Goal: Task Accomplishment & Management: Manage account settings

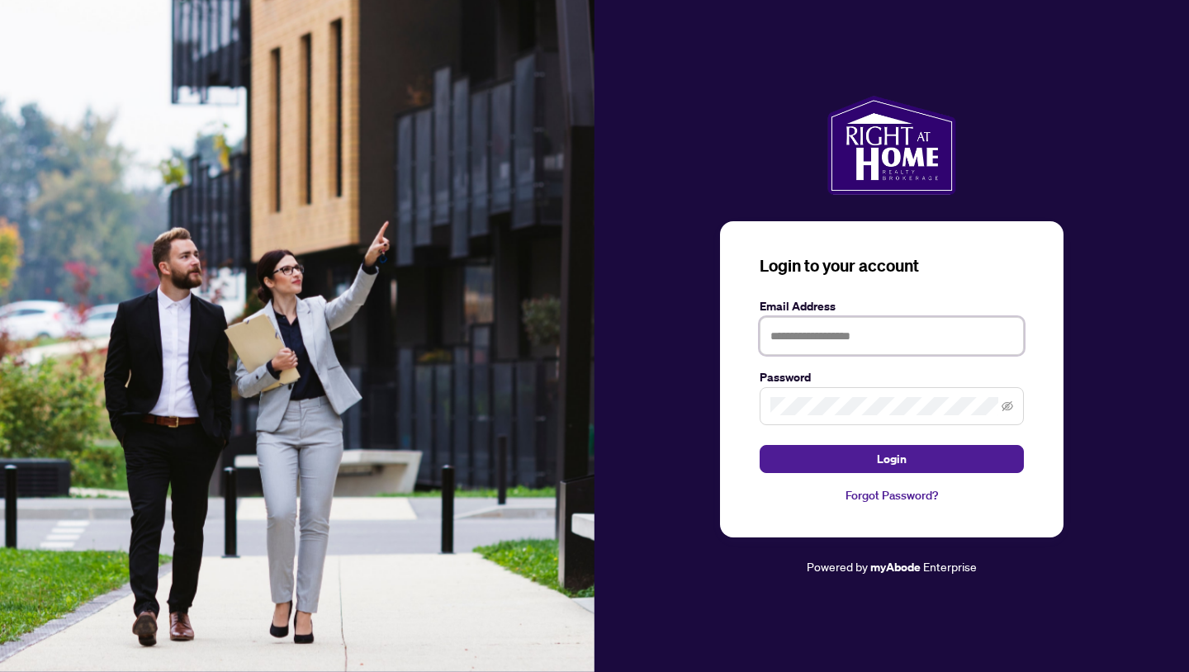
type input "**********"
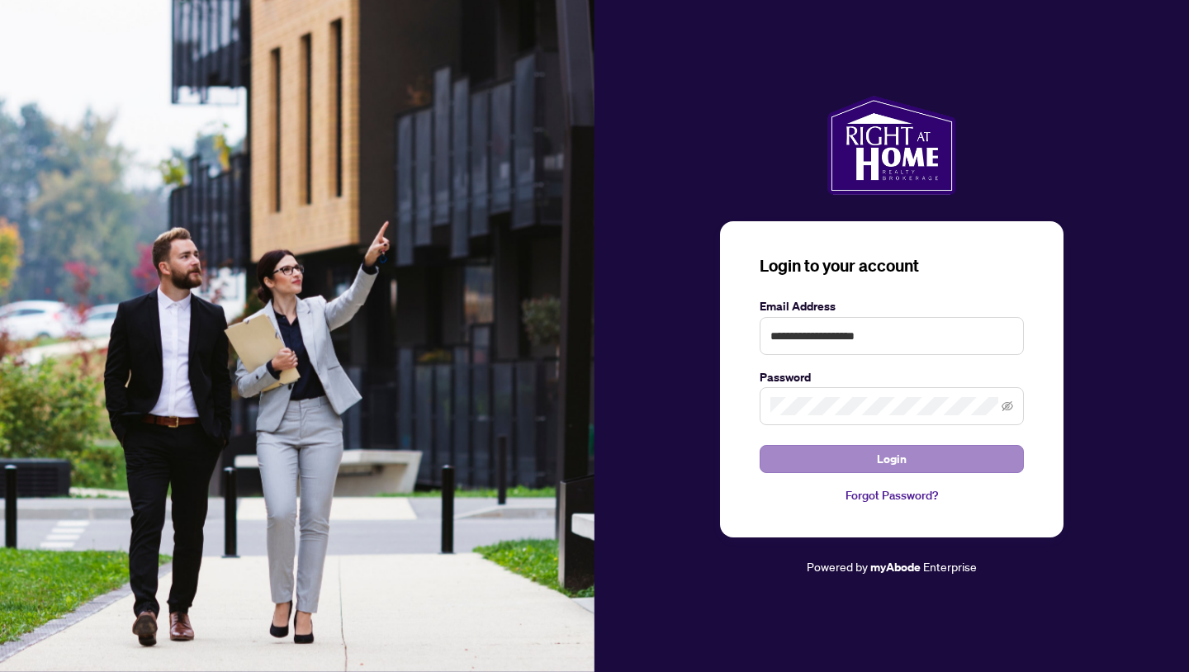
click at [896, 458] on span "Login" at bounding box center [892, 459] width 30 height 26
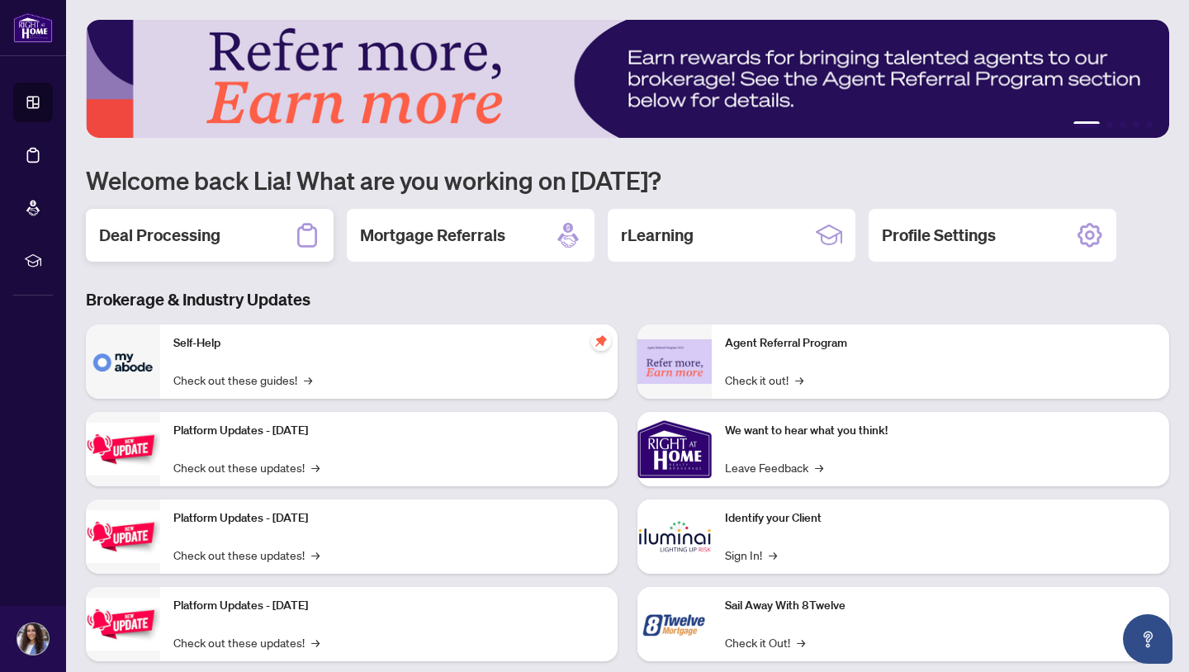
click at [194, 248] on div "Deal Processing" at bounding box center [210, 235] width 248 height 53
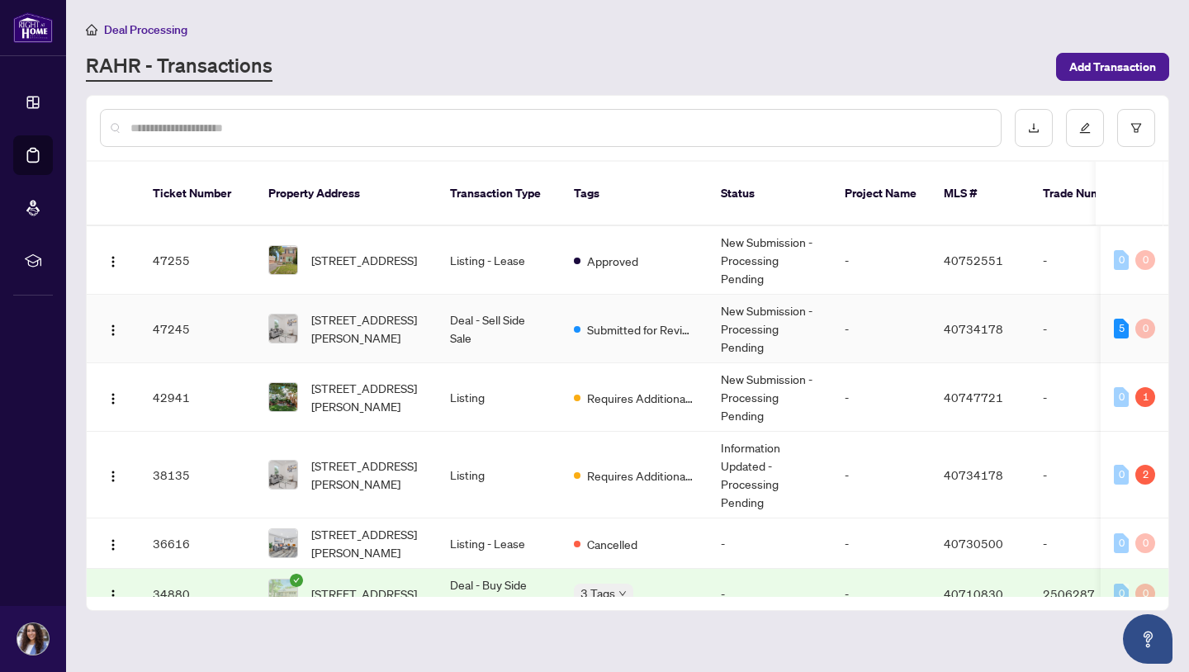
click at [498, 315] on td "Deal - Sell Side Sale" at bounding box center [499, 329] width 124 height 69
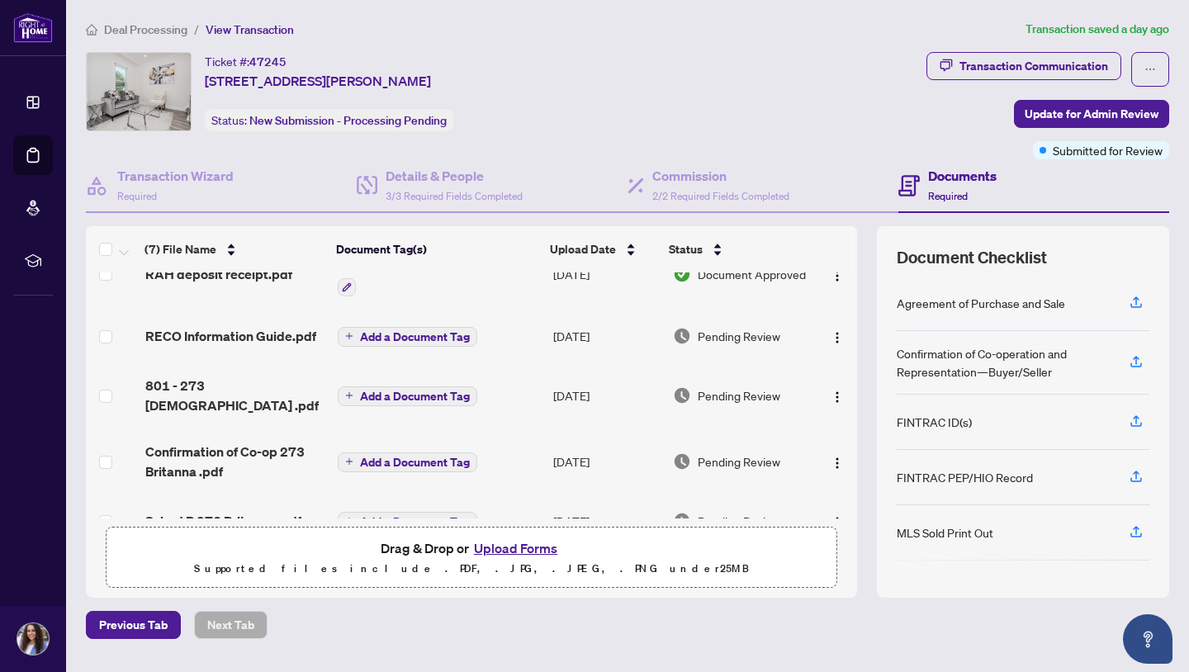
scroll to position [42, 0]
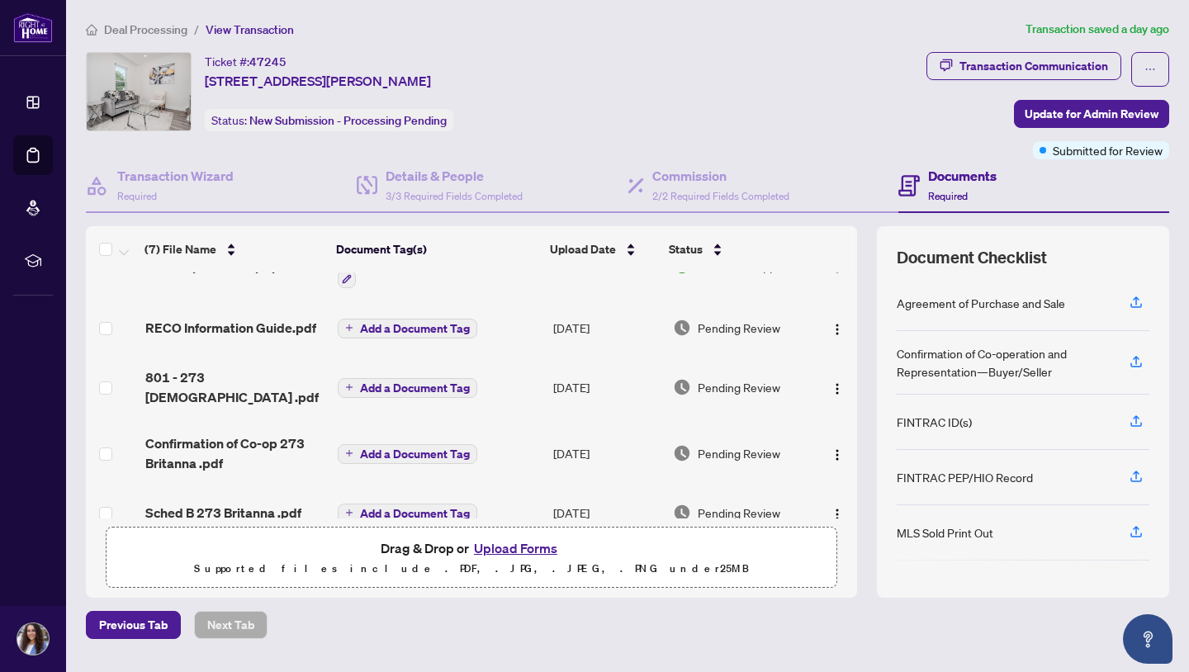
click at [508, 550] on button "Upload Forms" at bounding box center [515, 547] width 93 height 21
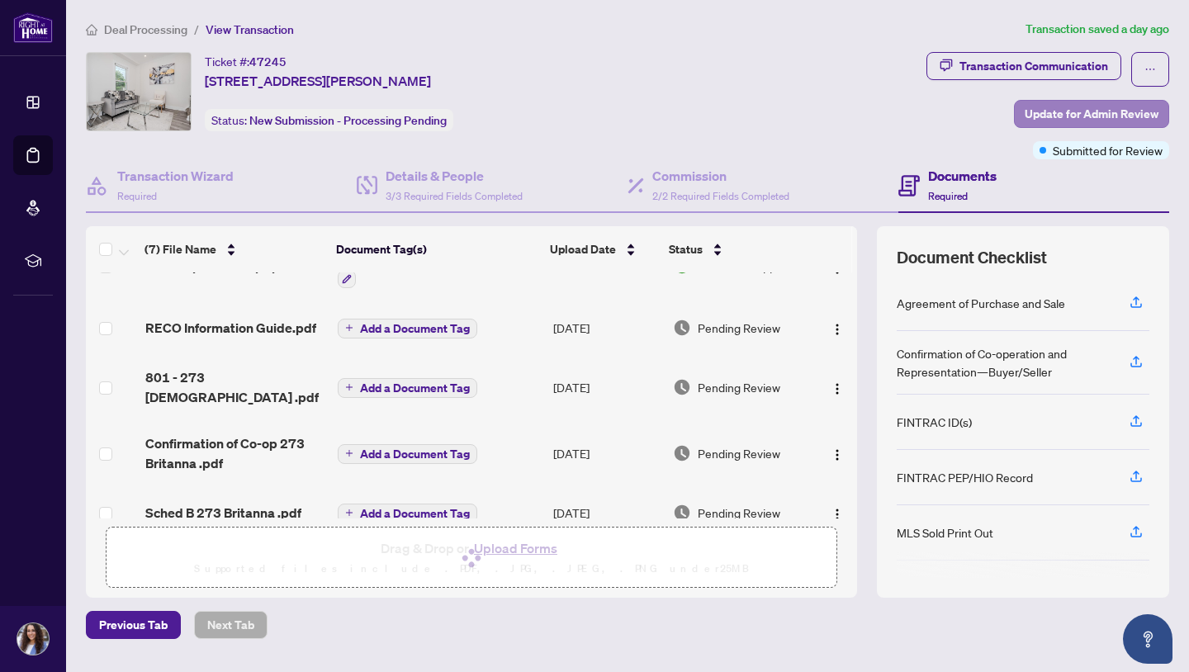
click at [1068, 119] on span "Update for Admin Review" at bounding box center [1092, 114] width 134 height 26
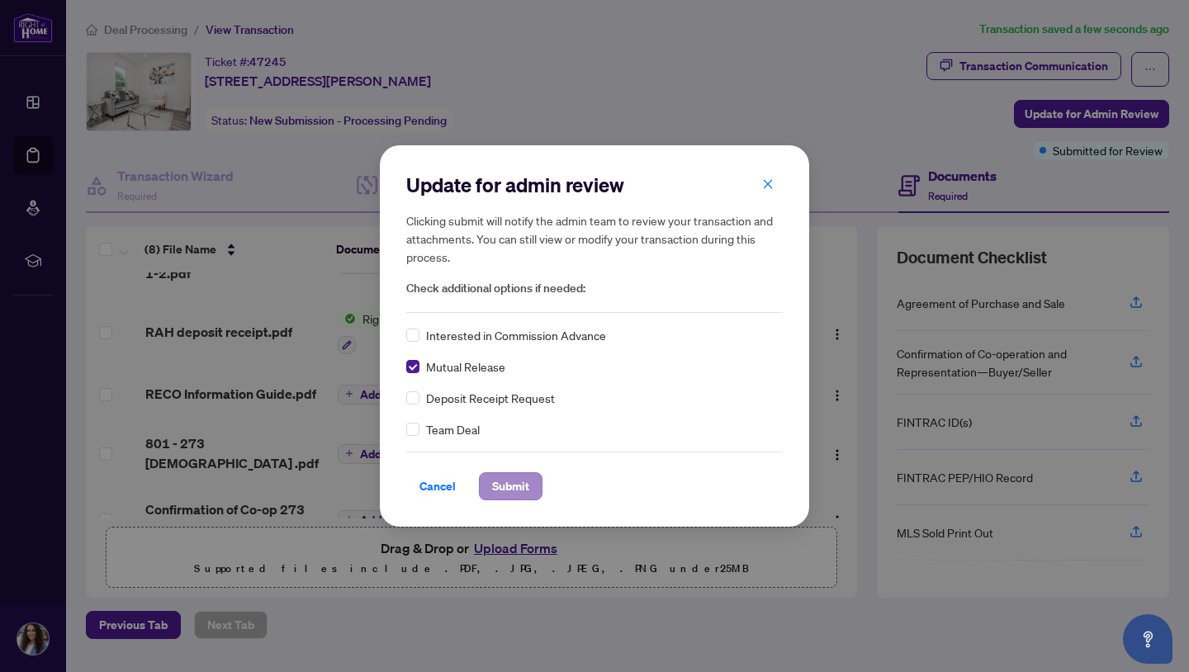
click at [512, 490] on span "Submit" at bounding box center [510, 486] width 37 height 26
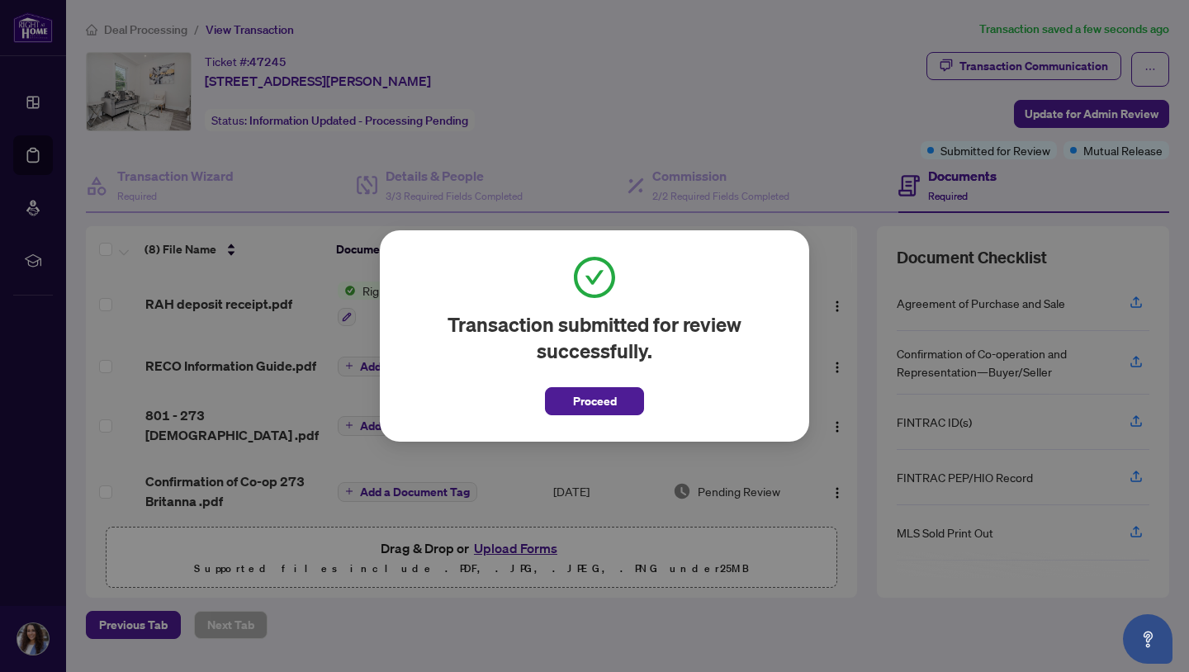
scroll to position [0, 0]
click at [609, 400] on span "Proceed" at bounding box center [595, 401] width 44 height 26
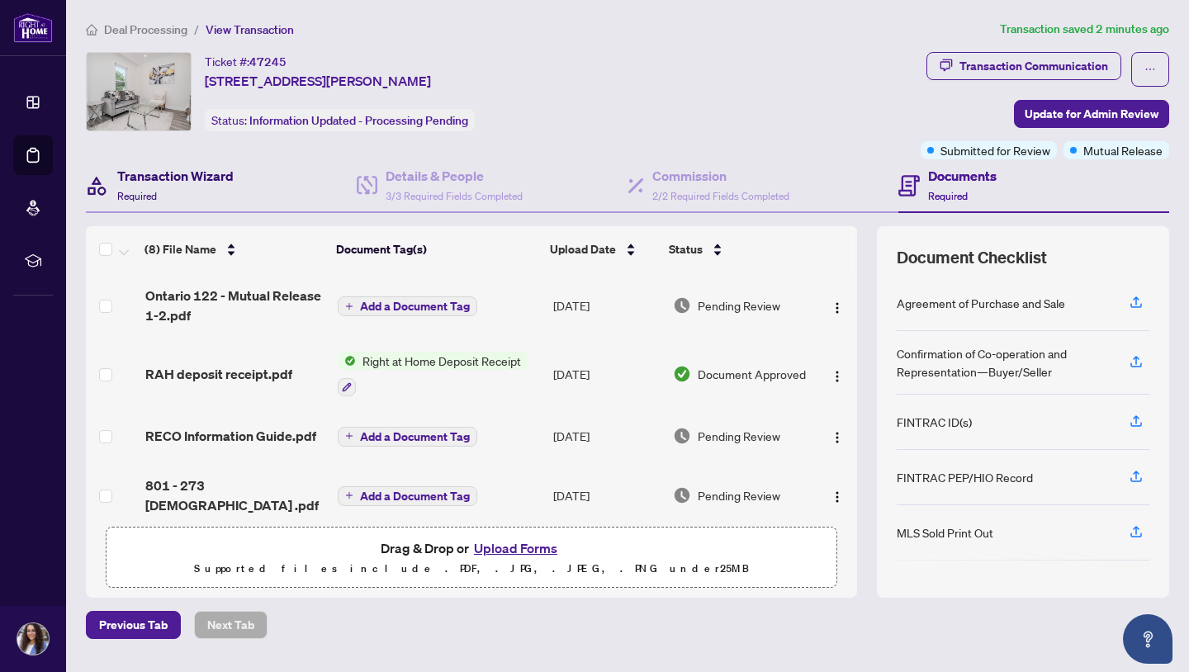
click at [220, 185] on h4 "Transaction Wizard" at bounding box center [175, 176] width 116 height 20
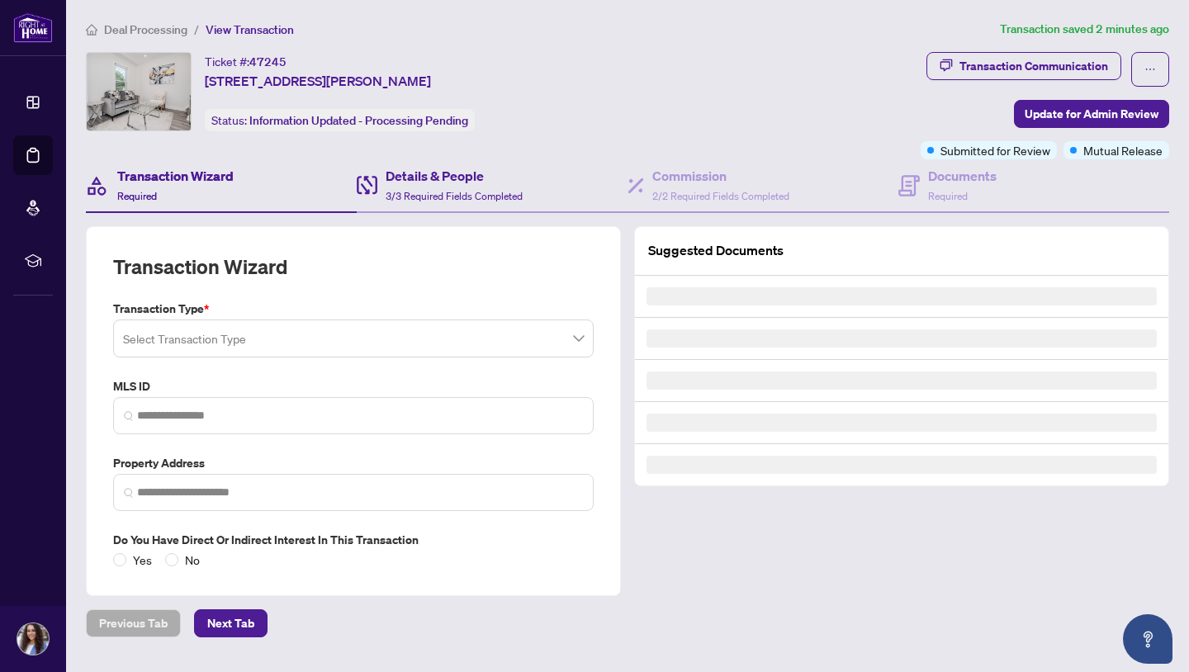
type input "********"
type input "**********"
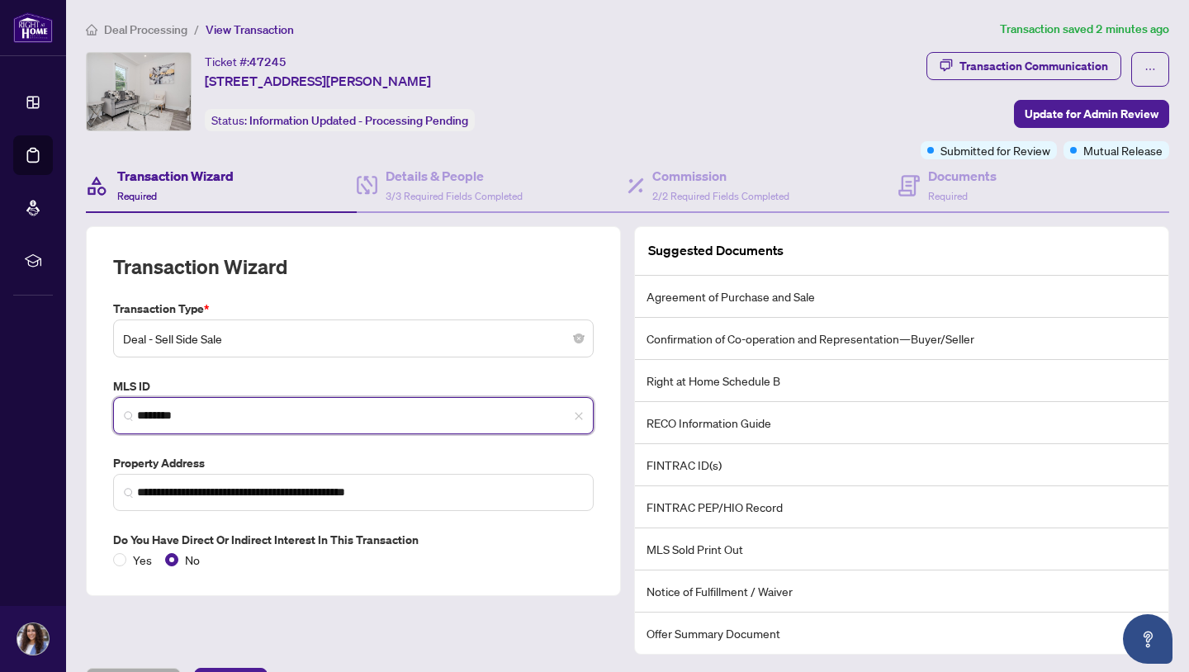
click at [239, 409] on input "********" at bounding box center [360, 415] width 446 height 17
drag, startPoint x: 184, startPoint y: 411, endPoint x: 80, endPoint y: 410, distance: 104.0
click at [80, 410] on div "**********" at bounding box center [353, 440] width 548 height 428
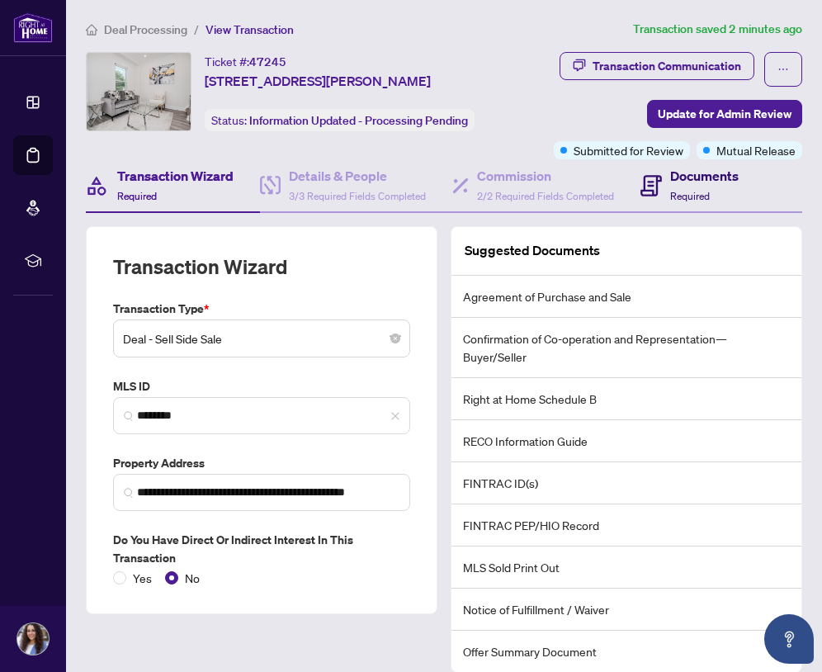
click at [681, 202] on span "Required" at bounding box center [690, 196] width 40 height 12
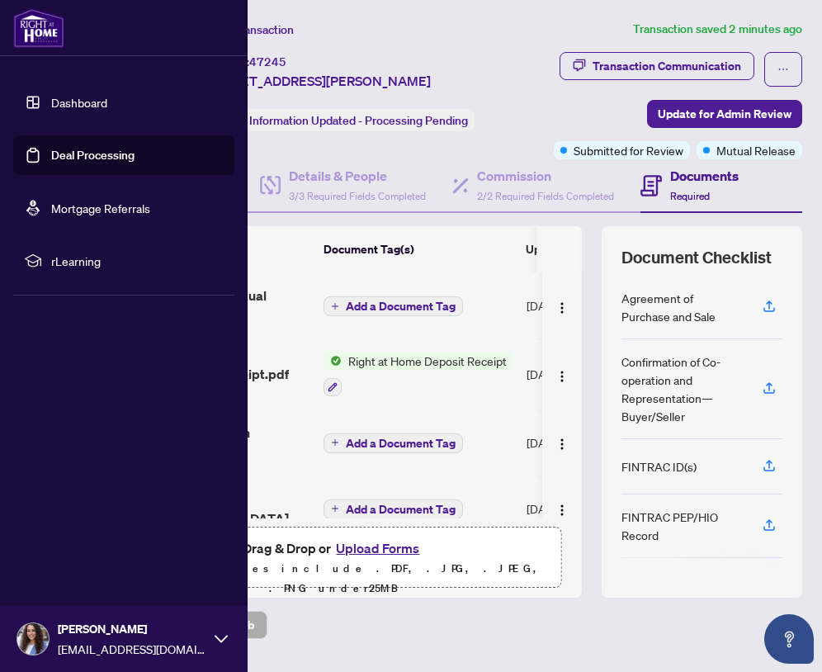
click at [52, 105] on link "Dashboard" at bounding box center [79, 102] width 56 height 15
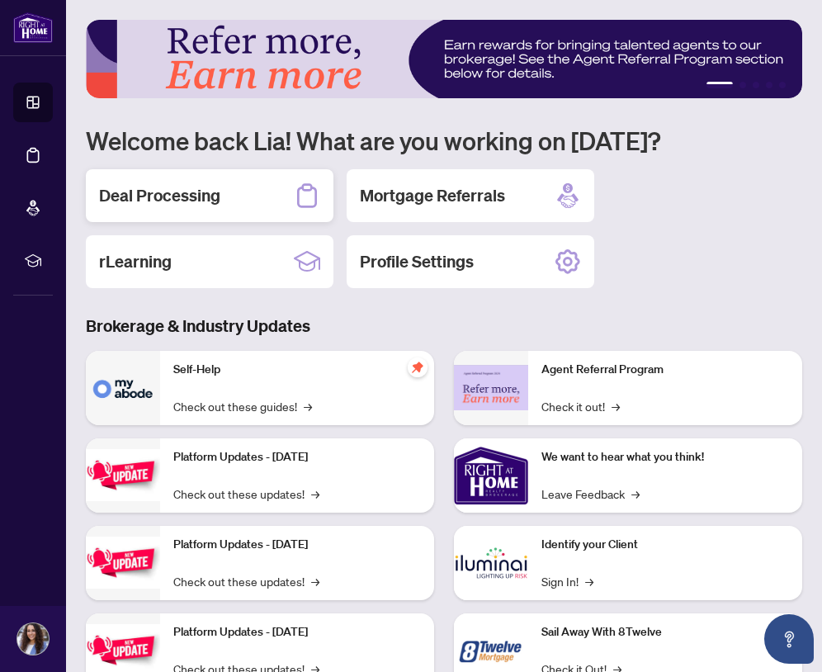
click at [154, 215] on div "Deal Processing" at bounding box center [210, 195] width 248 height 53
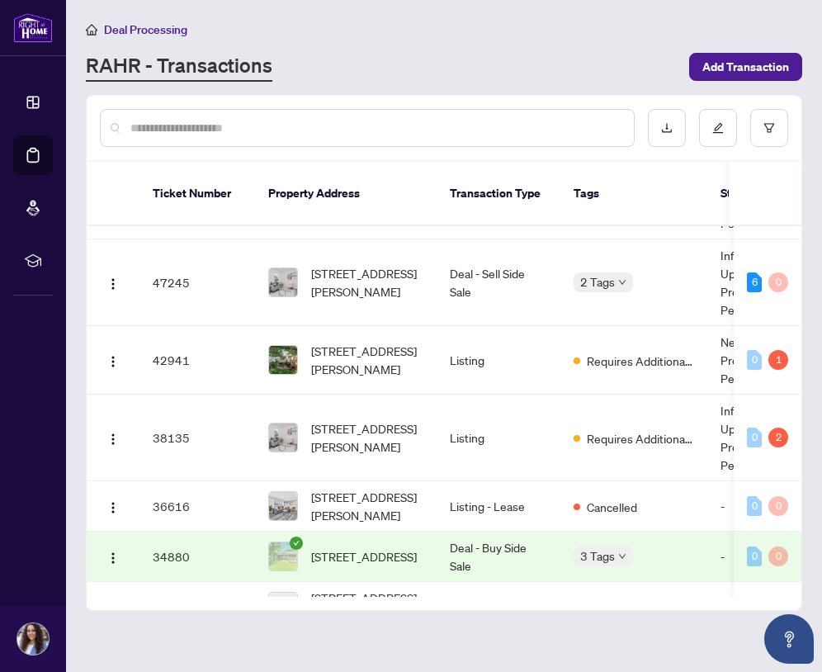
scroll to position [120, 0]
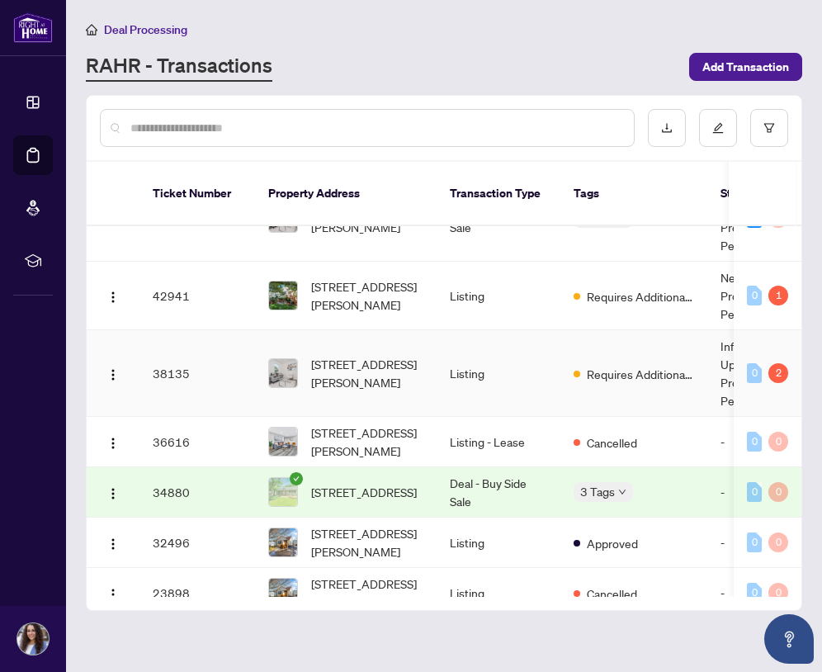
click at [227, 358] on td "38135" at bounding box center [198, 373] width 116 height 87
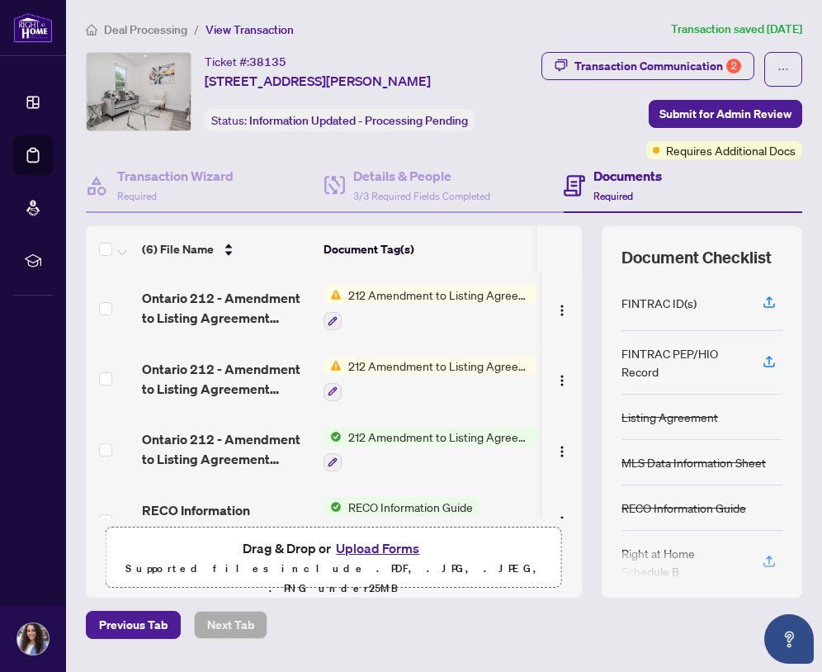
scroll to position [3, 0]
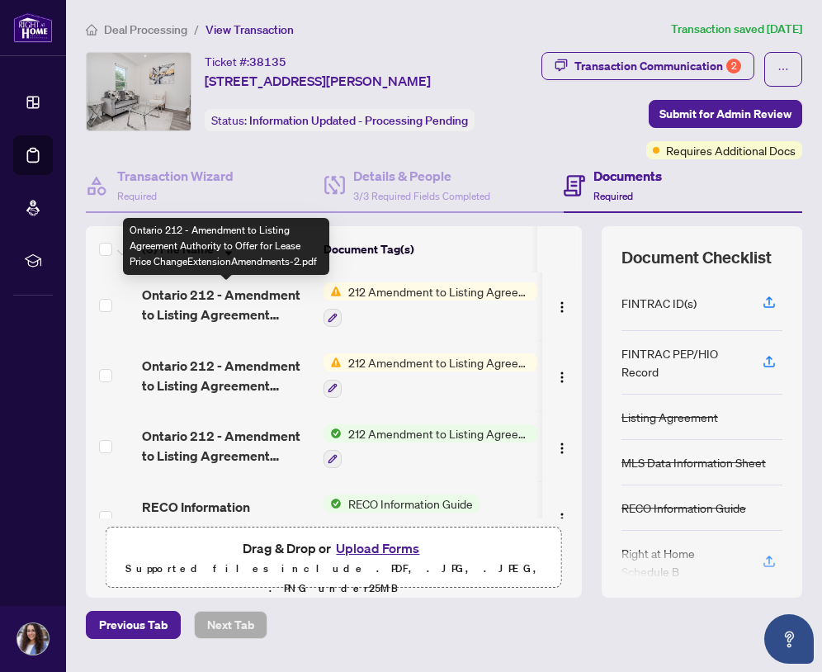
click at [266, 310] on span "Ontario 212 - Amendment to Listing Agreement Authority to Offer for Lease Price…" at bounding box center [226, 305] width 168 height 40
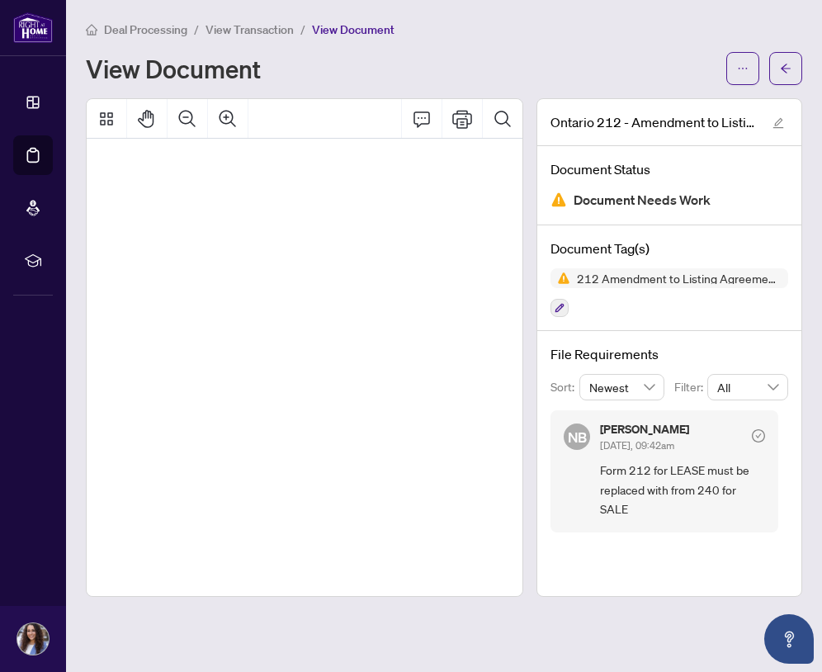
scroll to position [107, 131]
click at [780, 64] on icon "arrow-left" at bounding box center [786, 69] width 12 height 12
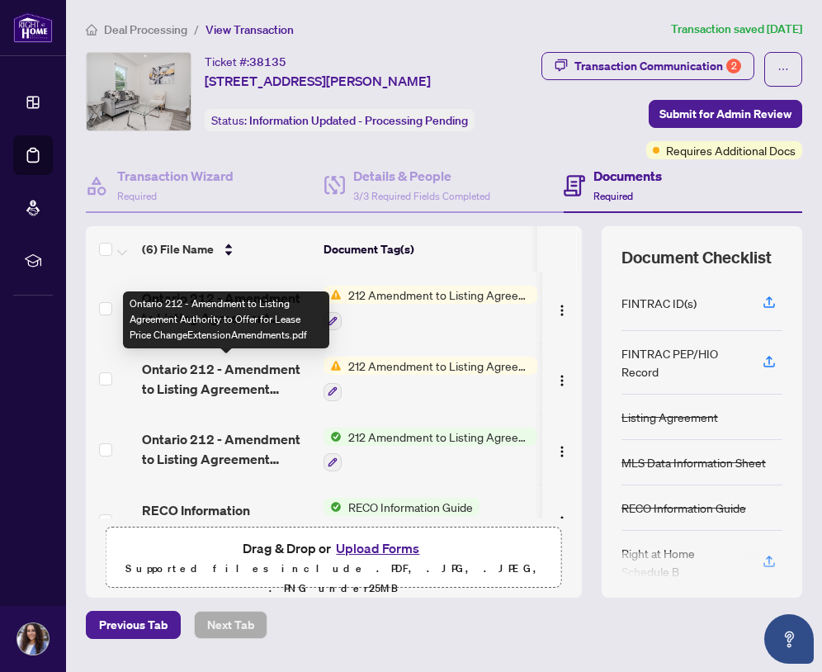
click at [275, 378] on span "Ontario 212 - Amendment to Listing Agreement Authority to Offer for Lease Price…" at bounding box center [226, 379] width 168 height 40
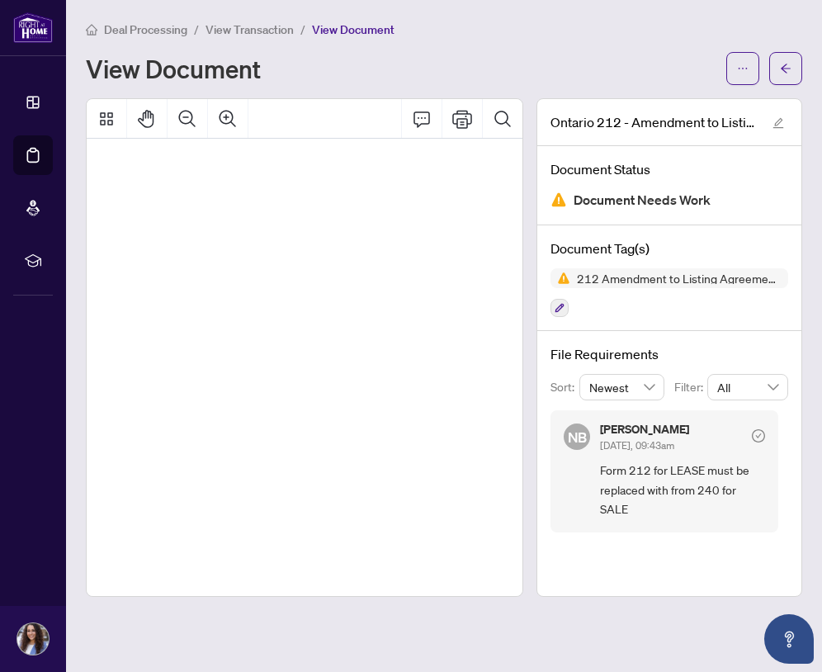
scroll to position [144, 80]
